Goal: Task Accomplishment & Management: Manage account settings

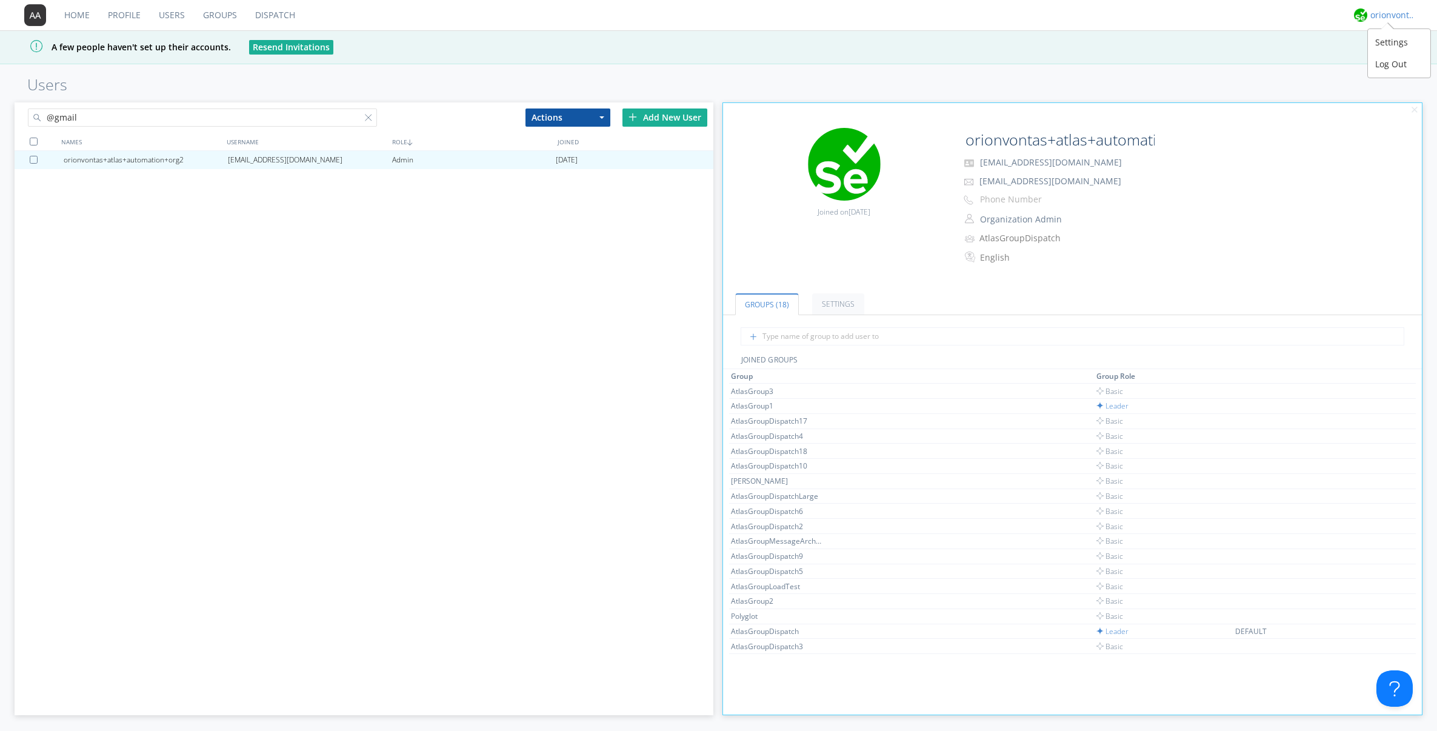
click at [1394, 21] on div "orionvontas+atlas+automation+org2" at bounding box center [1389, 15] width 45 height 16
click at [1390, 64] on div "Log Out" at bounding box center [1399, 64] width 62 height 22
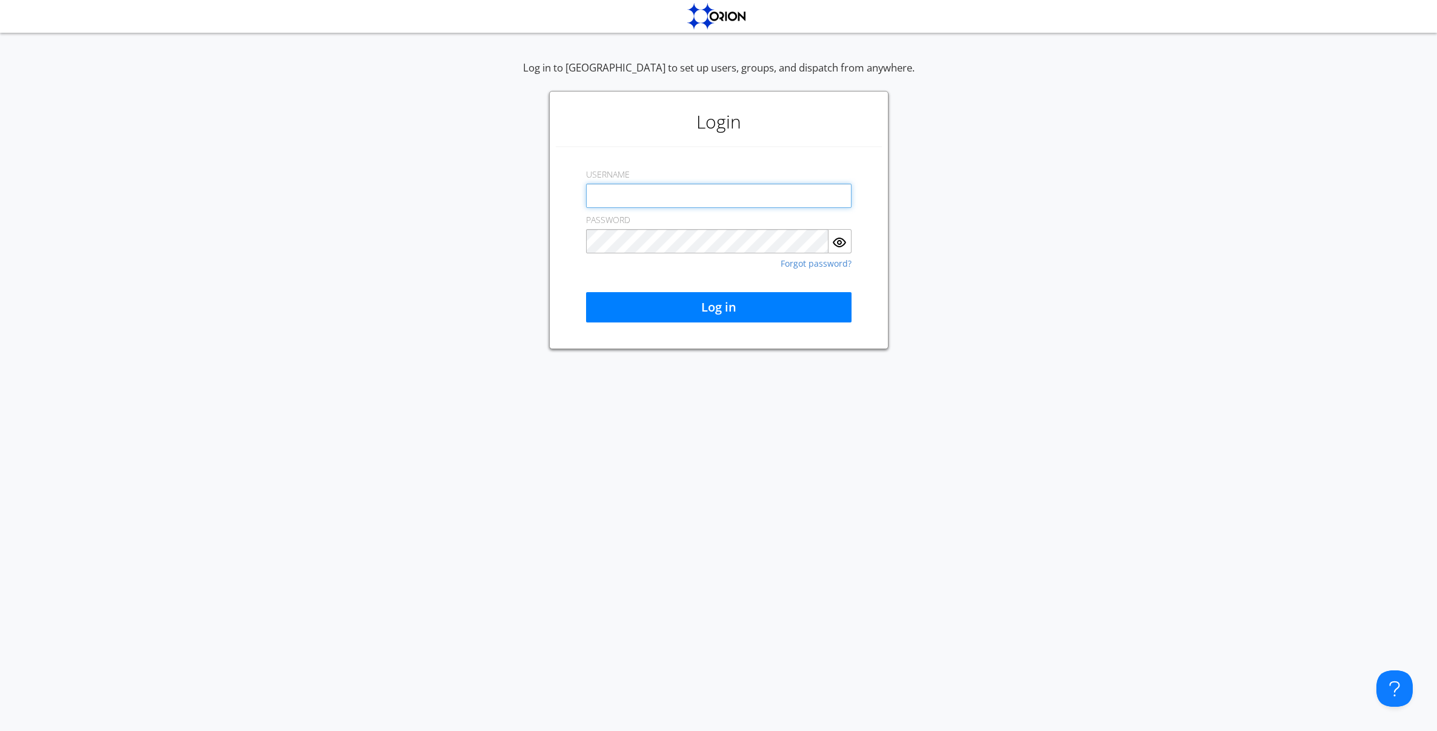
click at [645, 186] on input "text" at bounding box center [718, 196] width 265 height 24
type input "[EMAIL_ADDRESS][DOMAIN_NAME]"
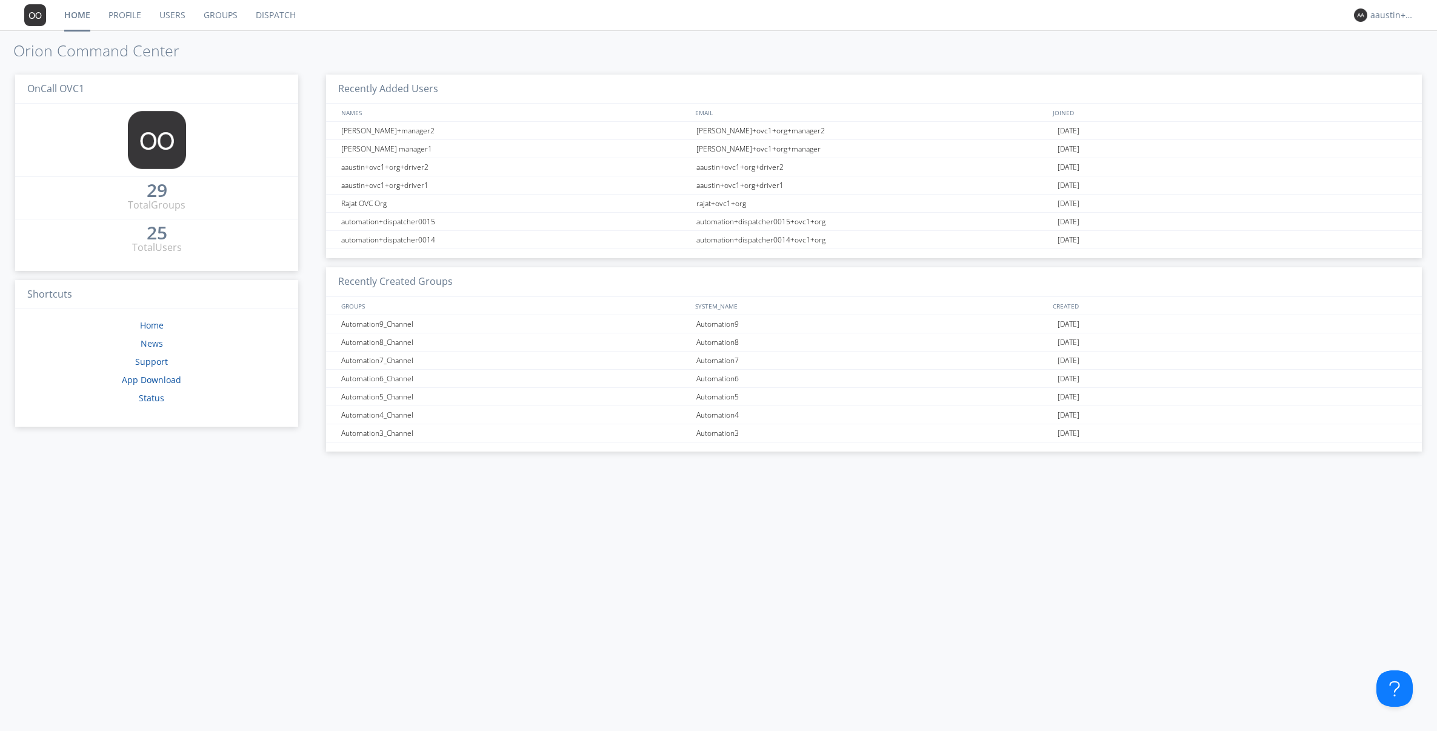
click at [274, 21] on link "Dispatch" at bounding box center [276, 15] width 58 height 30
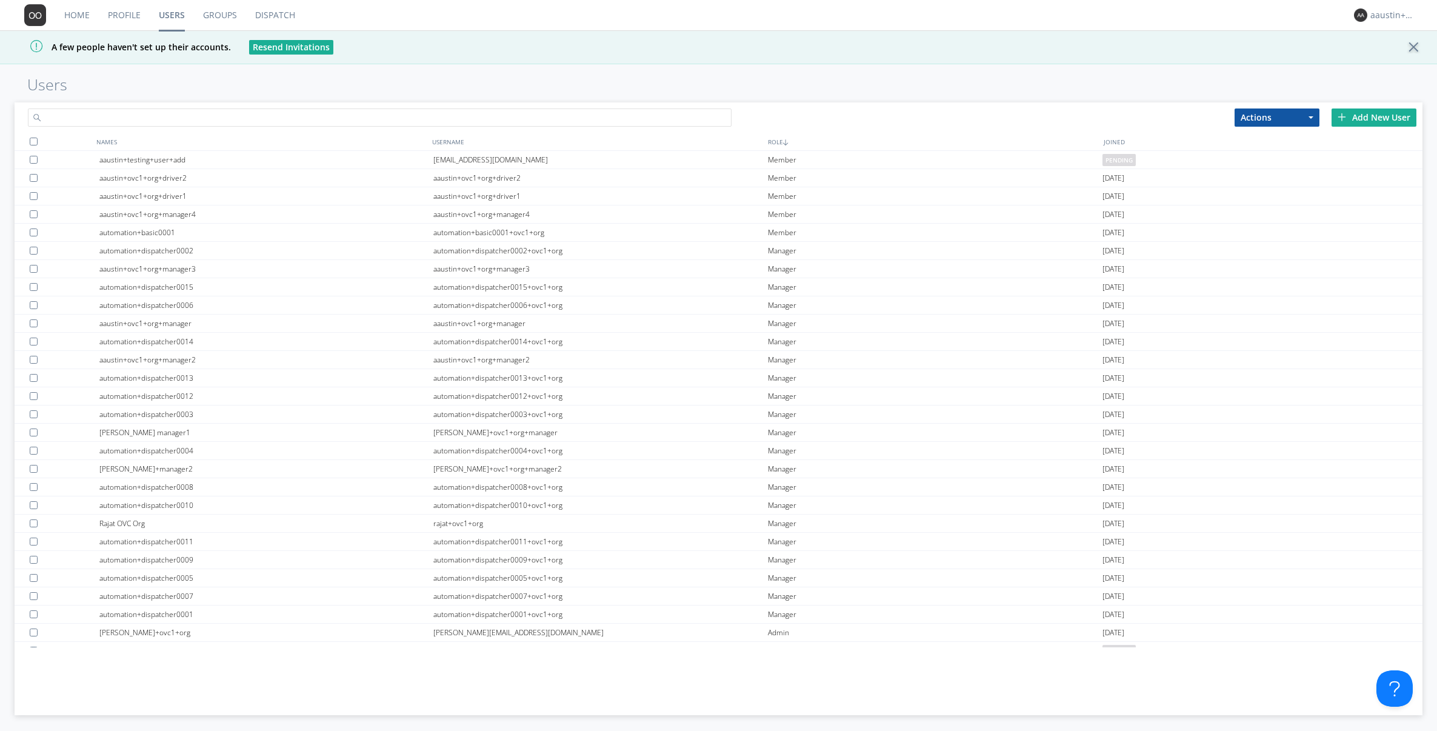
click at [189, 118] on input "text" at bounding box center [380, 117] width 704 height 18
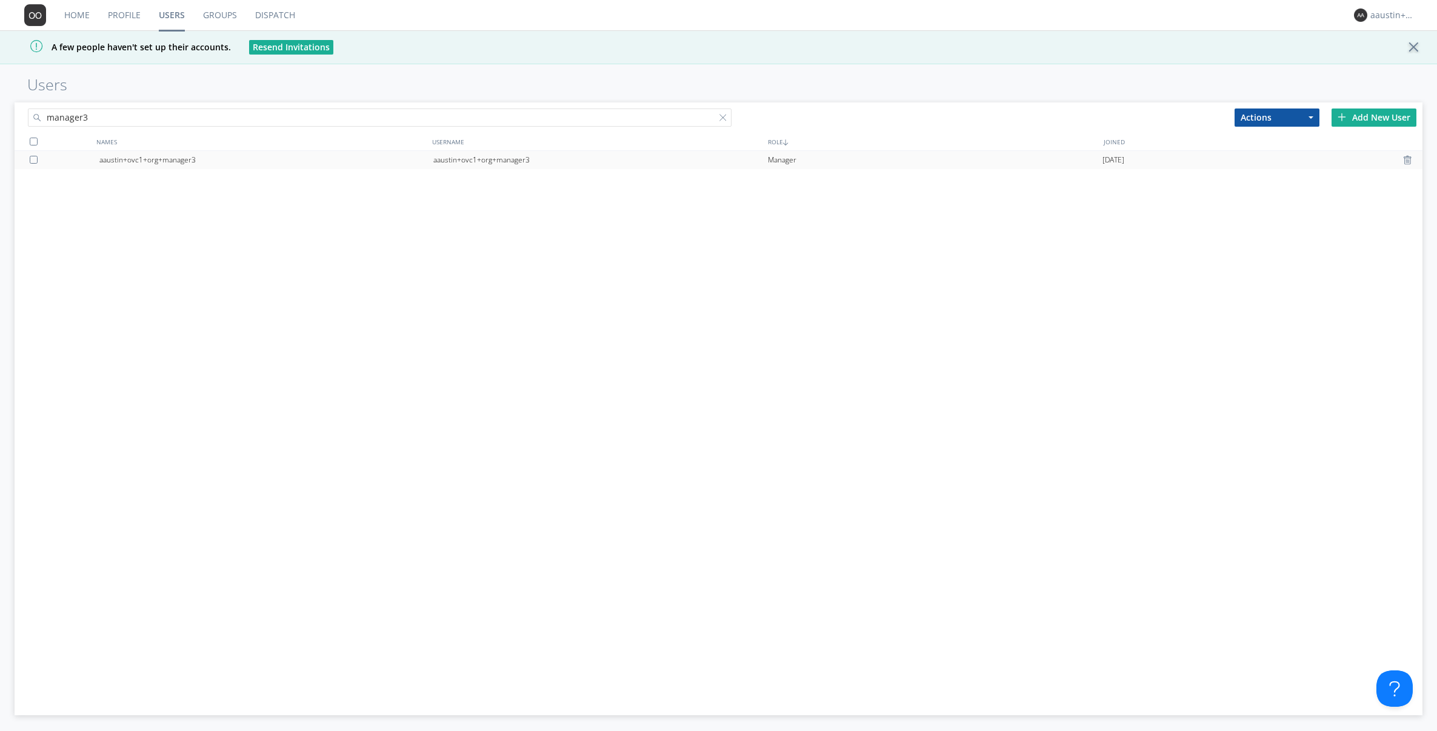
type input "manager3"
click at [205, 161] on div "aaustin+ovc1+org+manager3" at bounding box center [266, 160] width 334 height 18
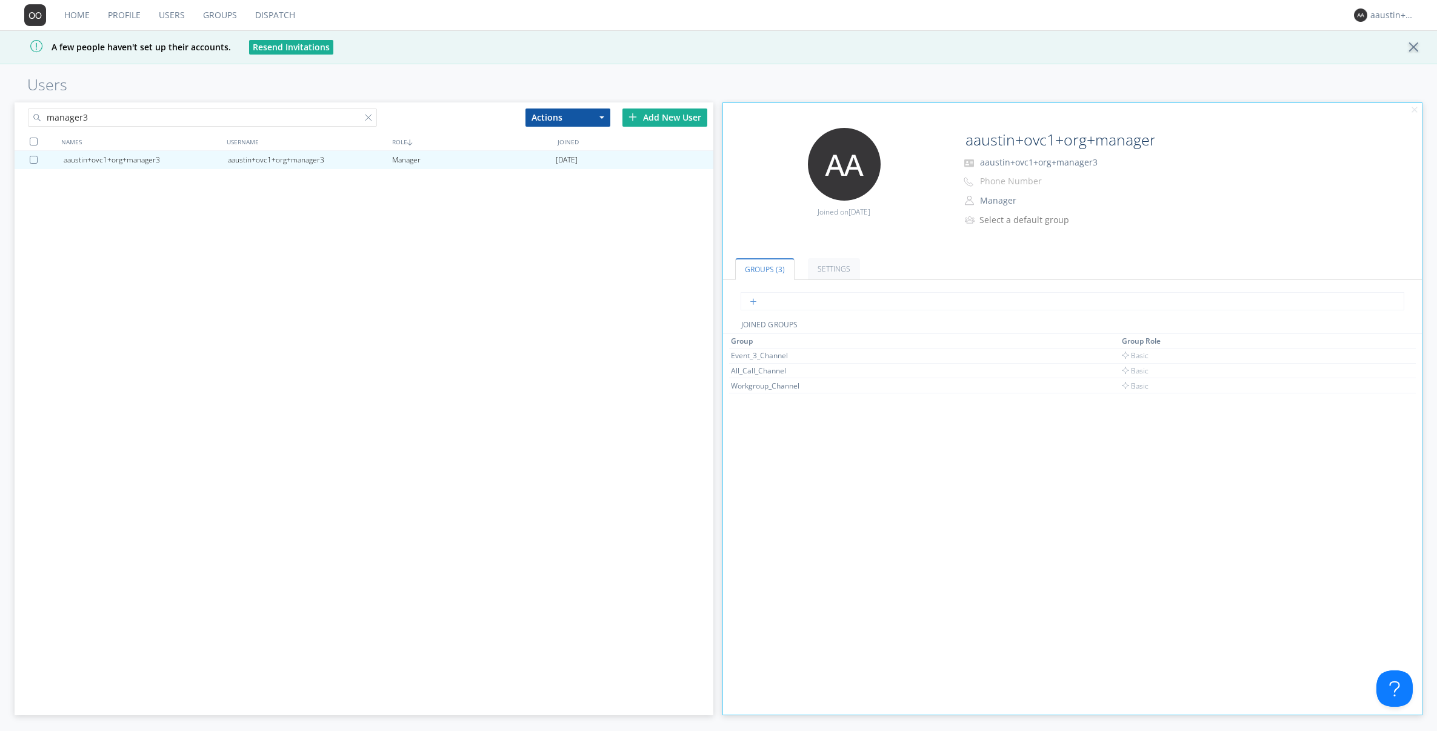
click at [783, 301] on input "text" at bounding box center [1072, 301] width 664 height 18
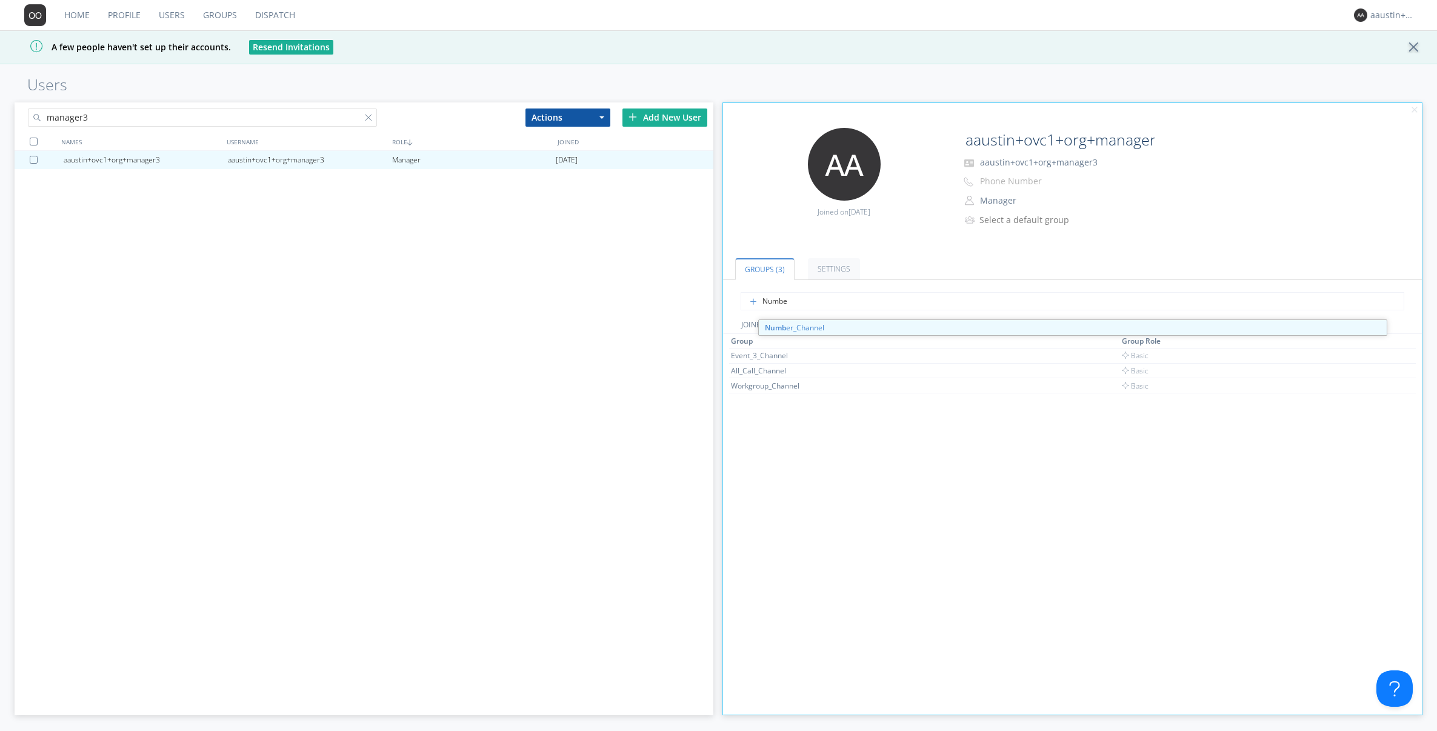
type input "Number"
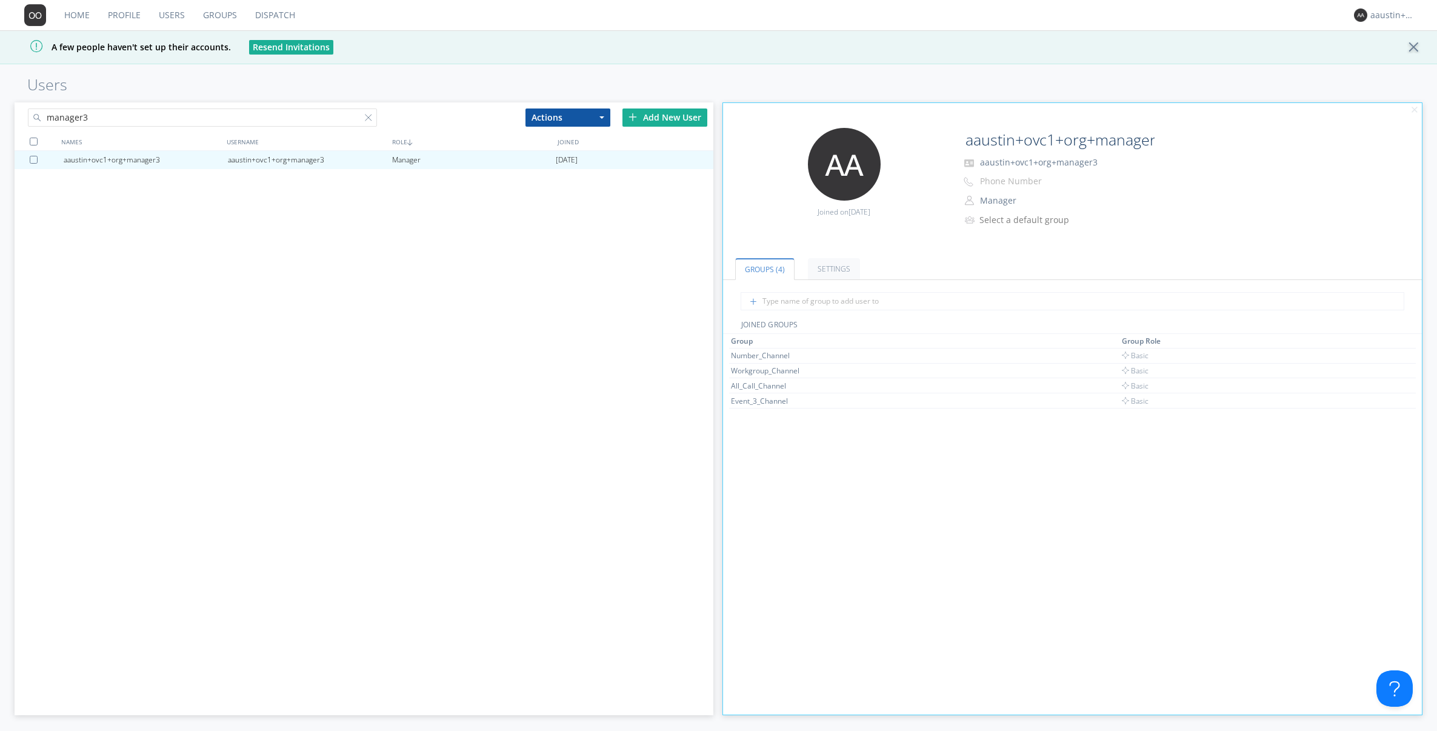
click at [290, 18] on link "Dispatch" at bounding box center [275, 15] width 58 height 30
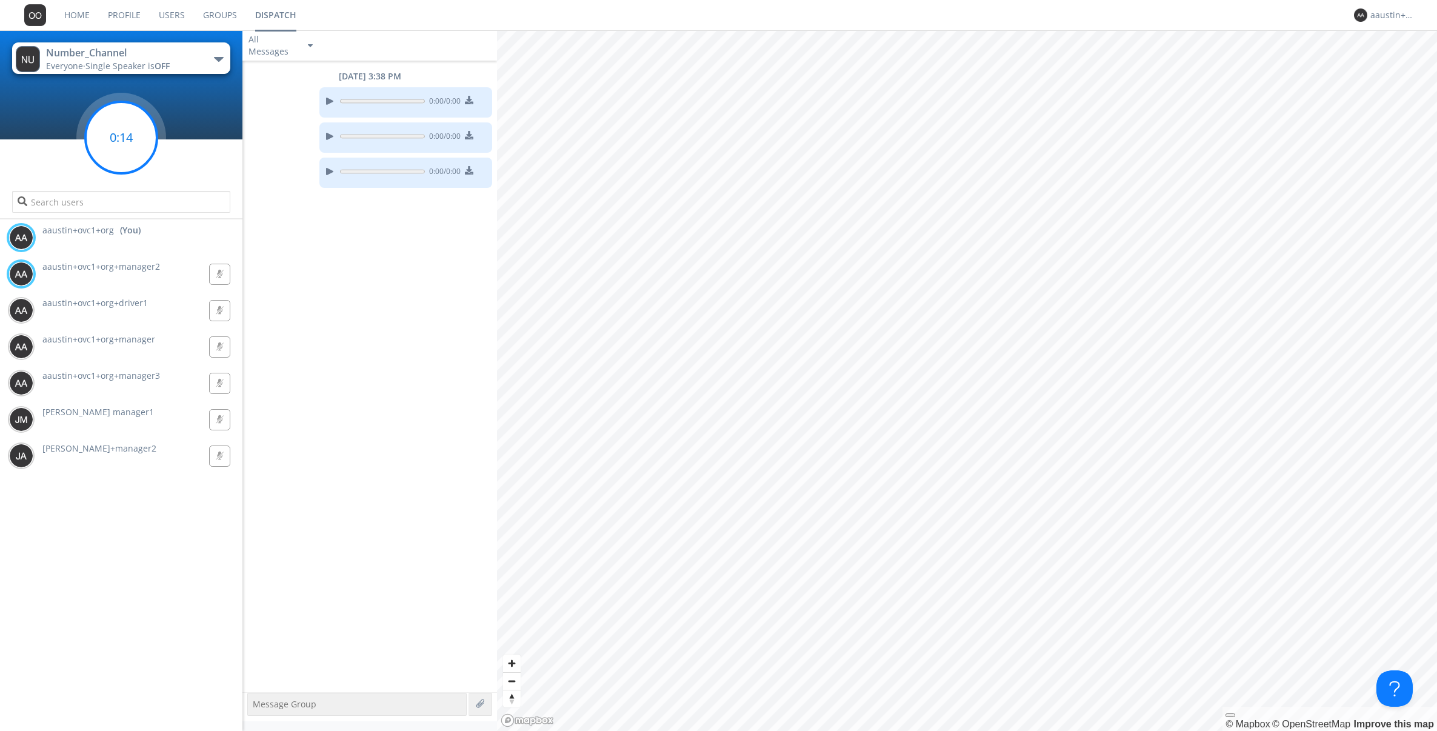
click at [128, 155] on circle at bounding box center [121, 138] width 72 height 72
click at [167, 21] on link "Users" at bounding box center [172, 15] width 44 height 30
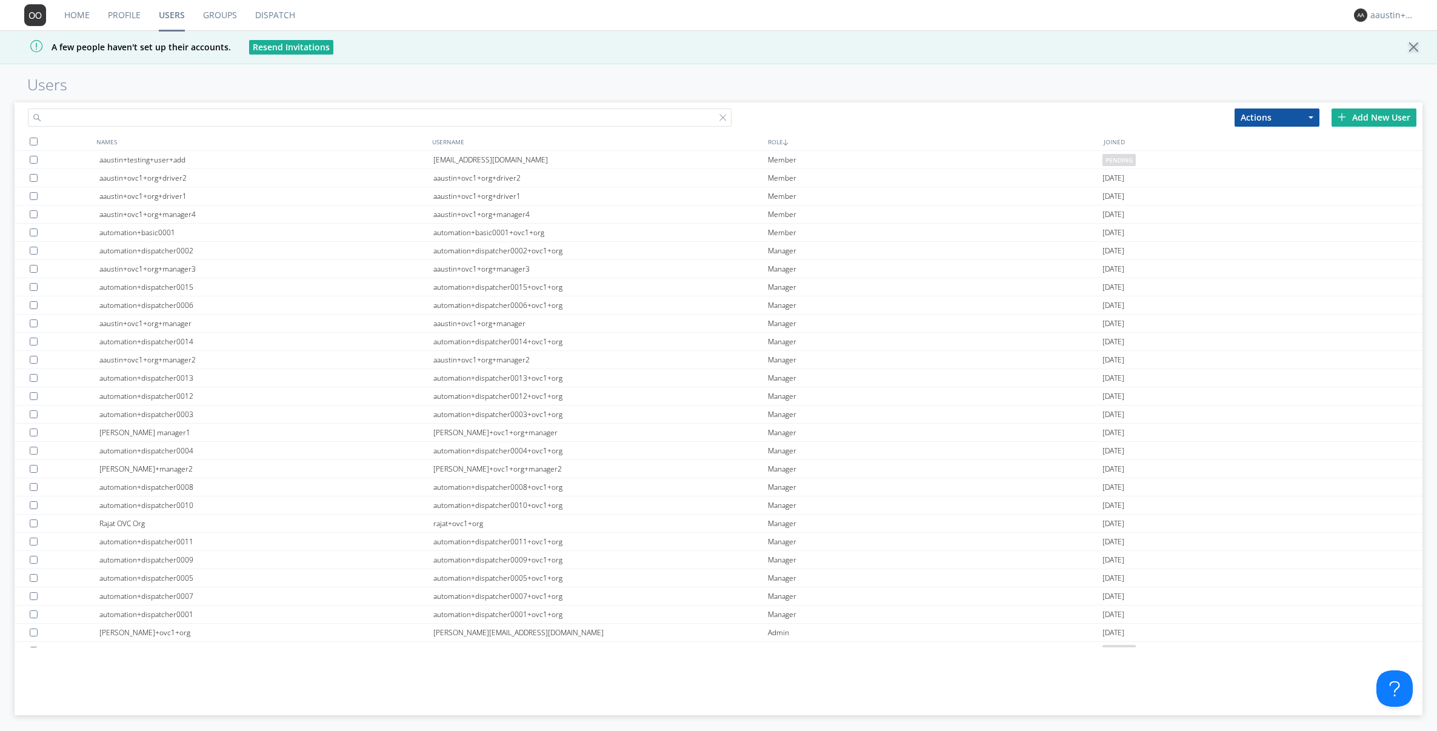
click at [358, 118] on input "text" at bounding box center [380, 117] width 704 height 18
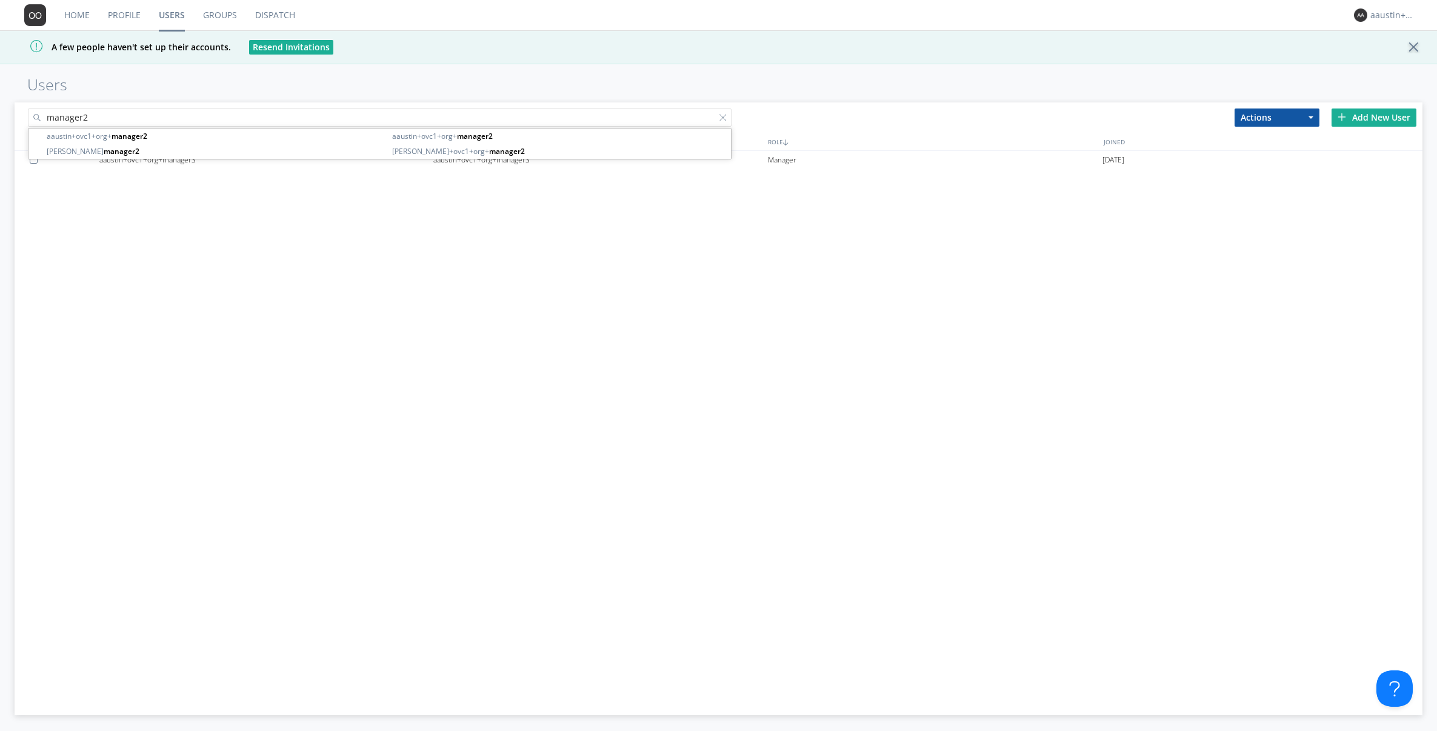
type input "manager2"
